Goal: Find specific page/section

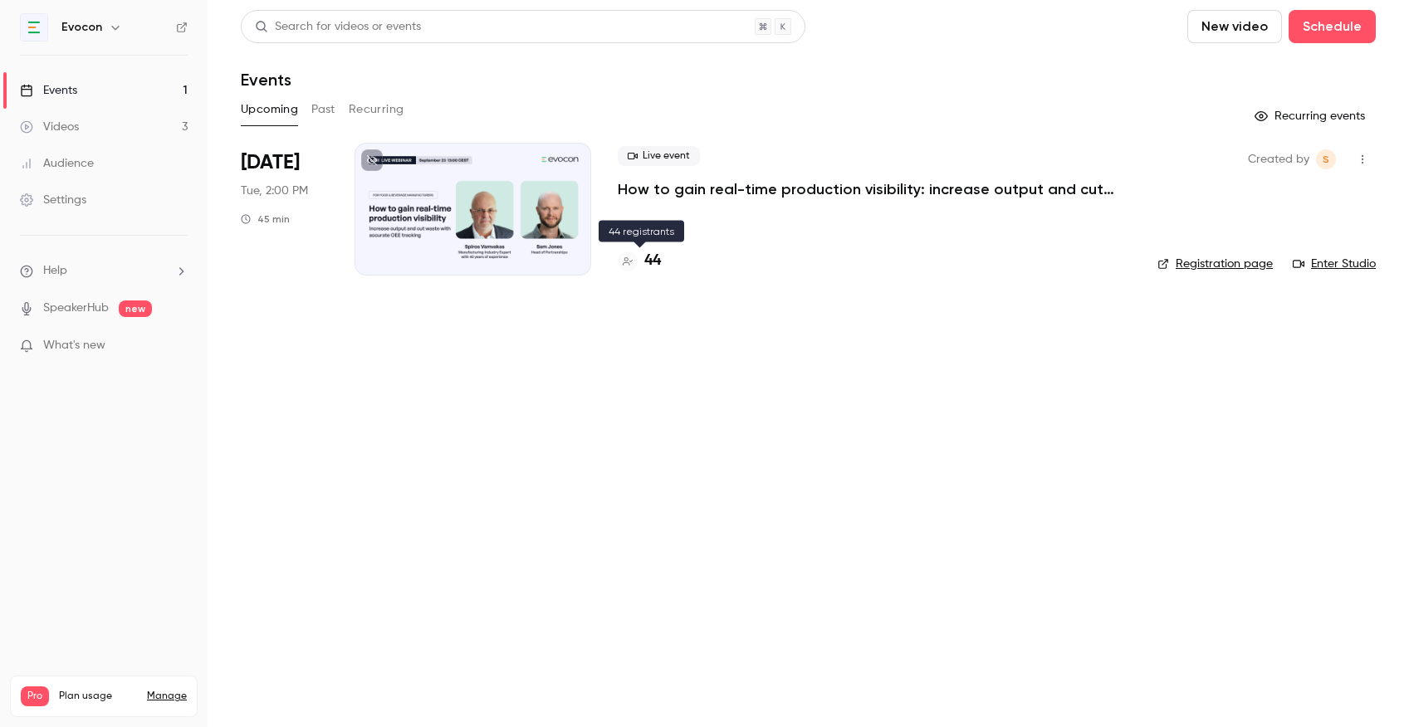
click at [653, 262] on h4 "44" at bounding box center [652, 261] width 17 height 22
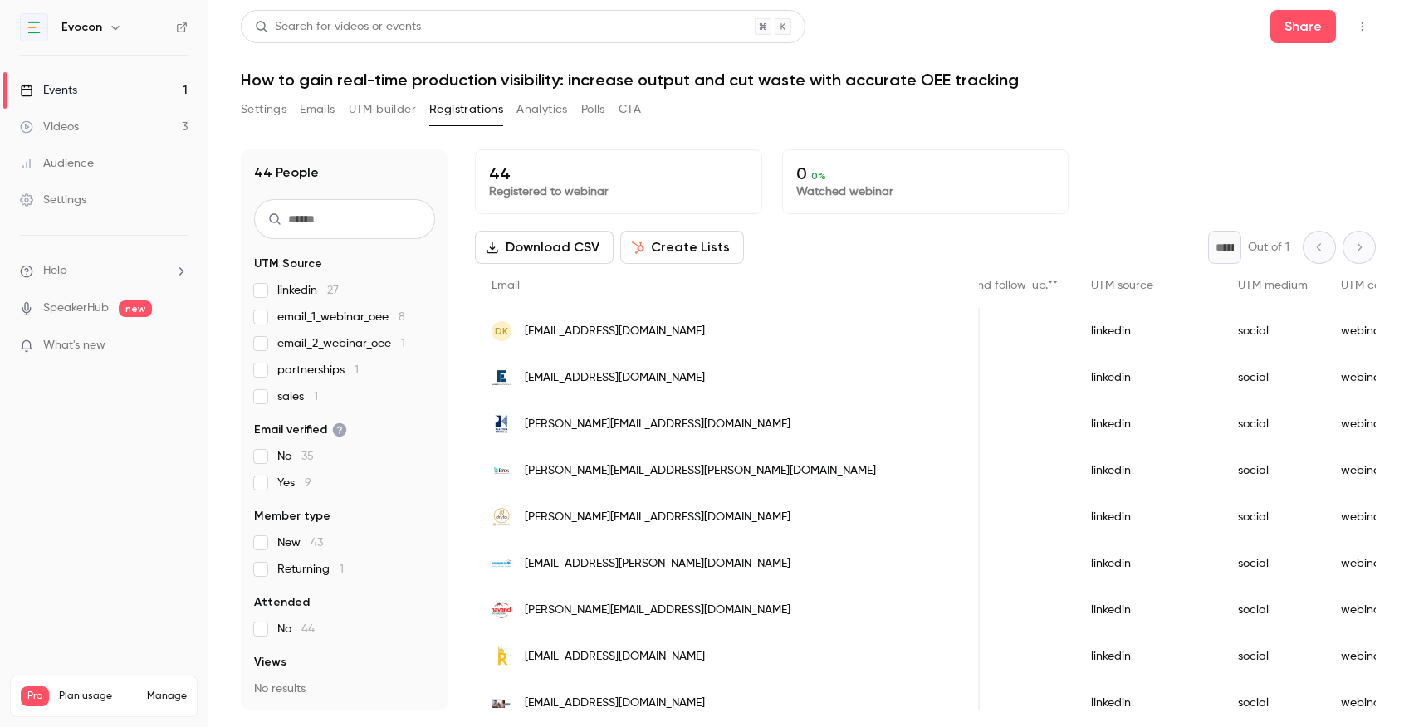
click at [147, 93] on link "Events 1" at bounding box center [104, 90] width 208 height 37
